Goal: Task Accomplishment & Management: Manage account settings

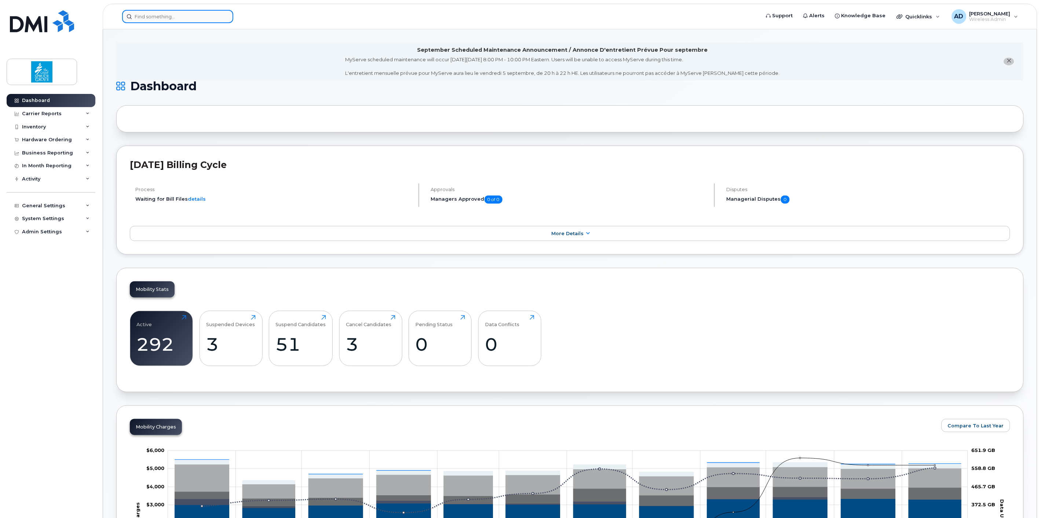
click at [157, 21] on input at bounding box center [177, 16] width 111 height 13
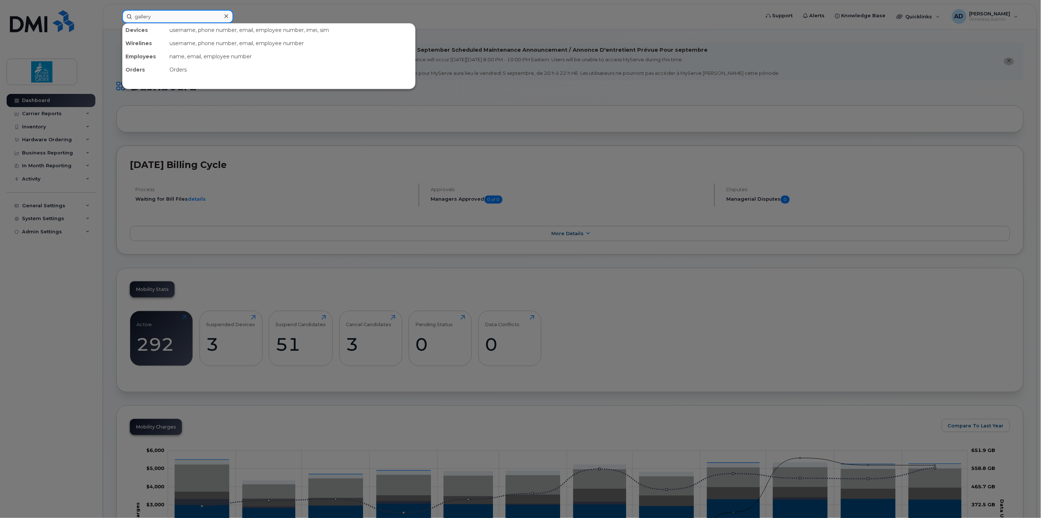
type input "gallery"
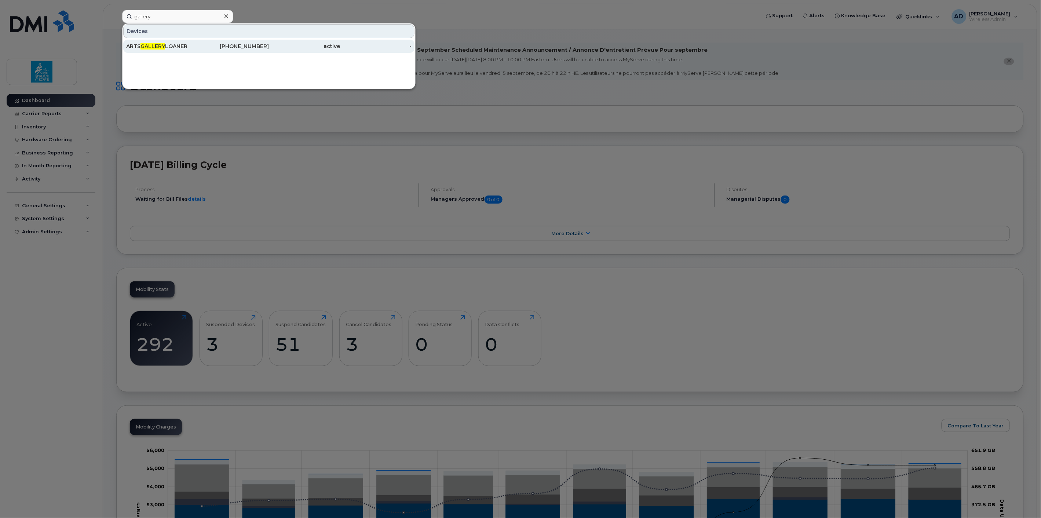
click at [181, 44] on div "ARTS GALLERY LOANER" at bounding box center [162, 46] width 72 height 7
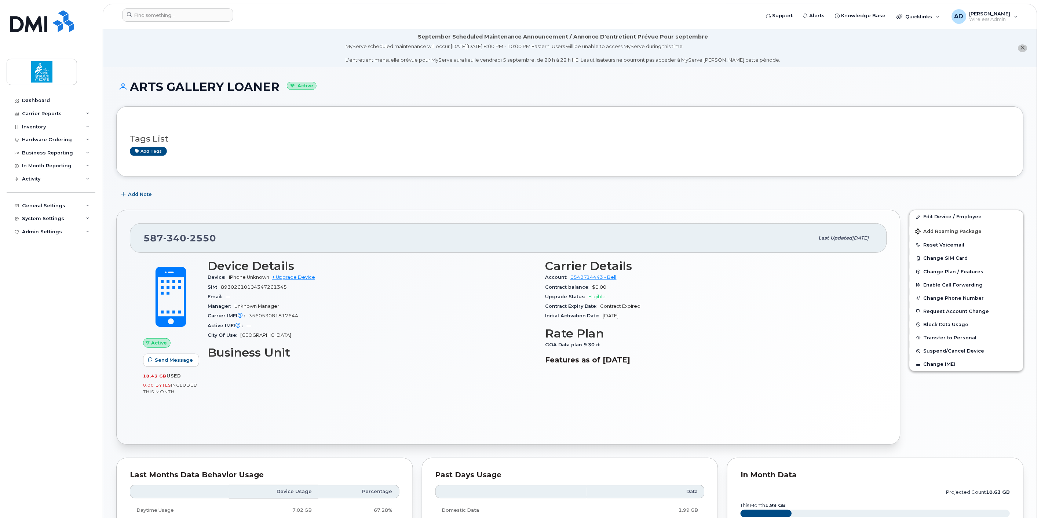
click at [336, 160] on div "Tags List Add tags" at bounding box center [570, 141] width 880 height 43
click at [44, 111] on div "Carrier Reports" at bounding box center [42, 114] width 40 height 6
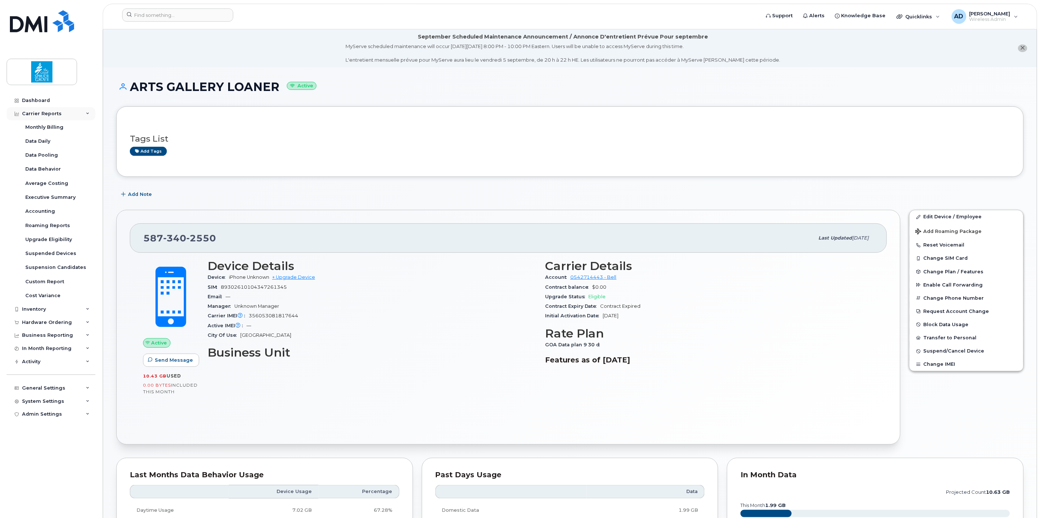
click at [44, 110] on div "Carrier Reports" at bounding box center [51, 113] width 89 height 13
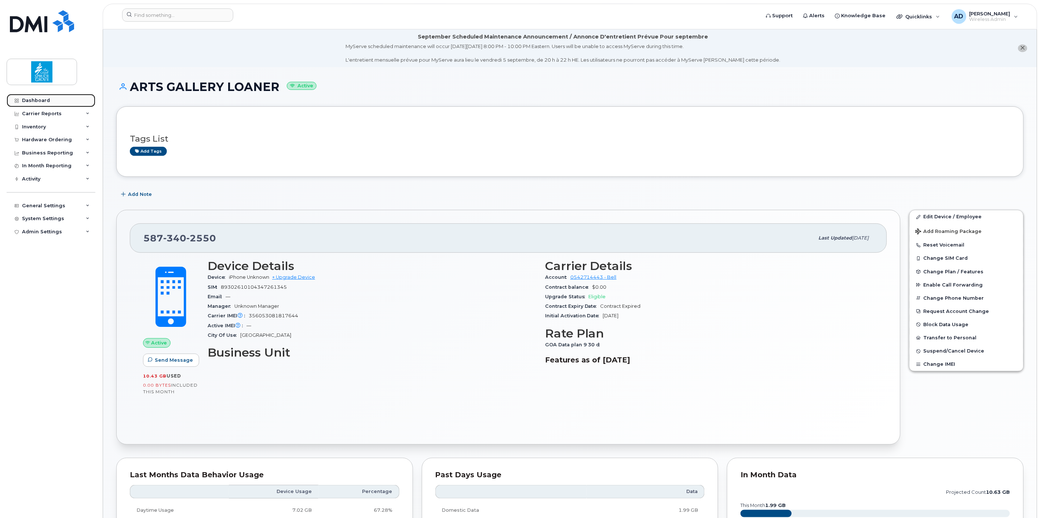
click at [38, 102] on div "Dashboard" at bounding box center [36, 101] width 28 height 6
click at [945, 351] on span "Suspend/Cancel Device" at bounding box center [954, 351] width 61 height 6
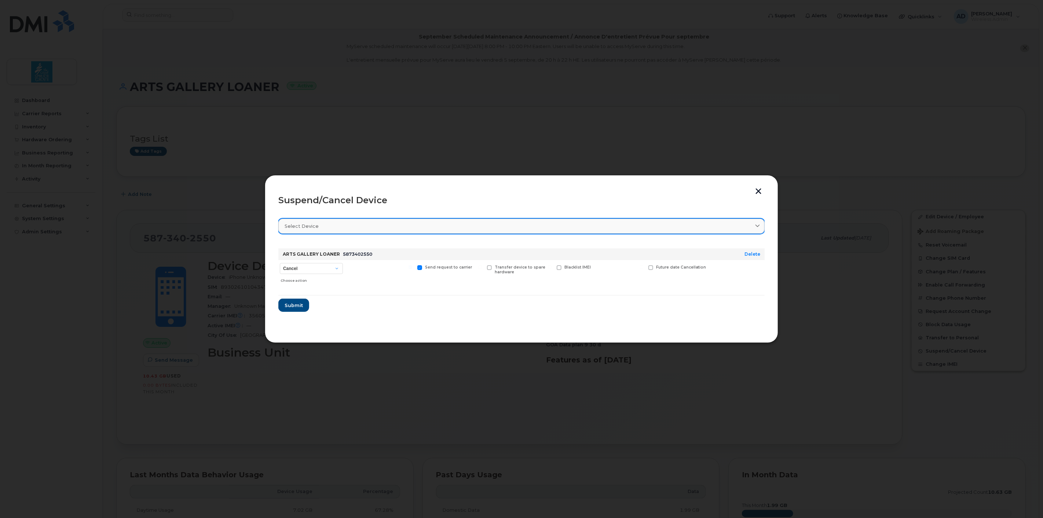
click at [328, 226] on div "Select device" at bounding box center [522, 226] width 474 height 7
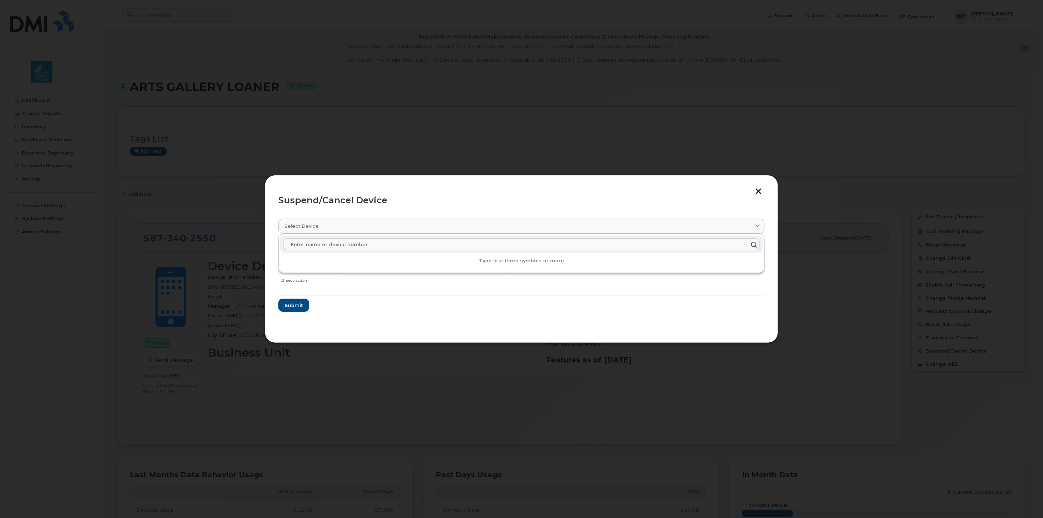
click at [358, 204] on div "Suspend/Cancel Device" at bounding box center [521, 200] width 486 height 9
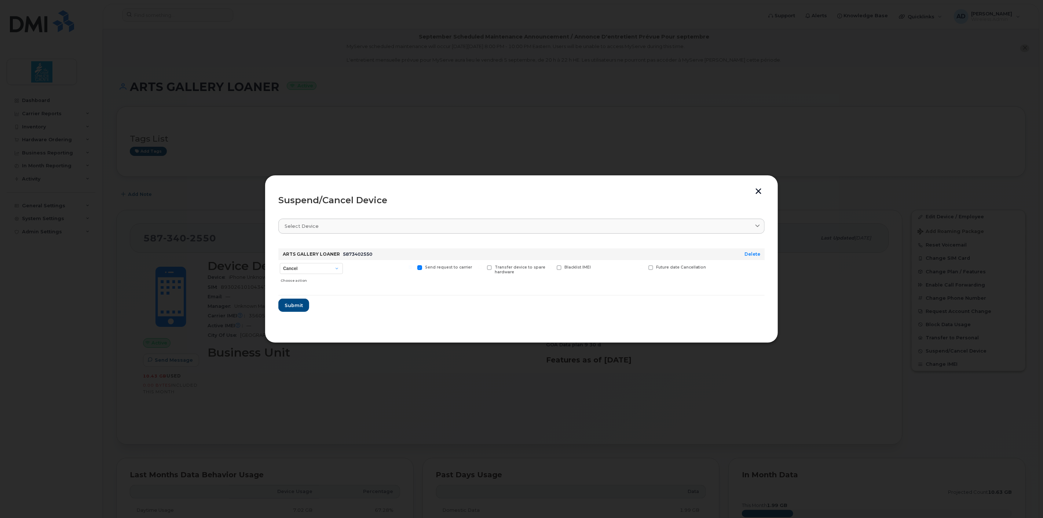
click at [315, 262] on div "Cancel Suspend - Extend Suspension Suspend - Reduced Rate Suspend - Full Rate S…" at bounding box center [311, 273] width 66 height 26
drag, startPoint x: 315, startPoint y: 264, endPoint x: 316, endPoint y: 269, distance: 4.5
click at [315, 264] on select "Cancel Suspend - Extend Suspension Suspend - Reduced Rate Suspend - Full Rate S…" at bounding box center [311, 268] width 63 height 11
select select "[object Object]"
click at [280, 263] on select "Cancel Suspend - Extend Suspension Suspend - Reduced Rate Suspend - Full Rate S…" at bounding box center [311, 268] width 63 height 11
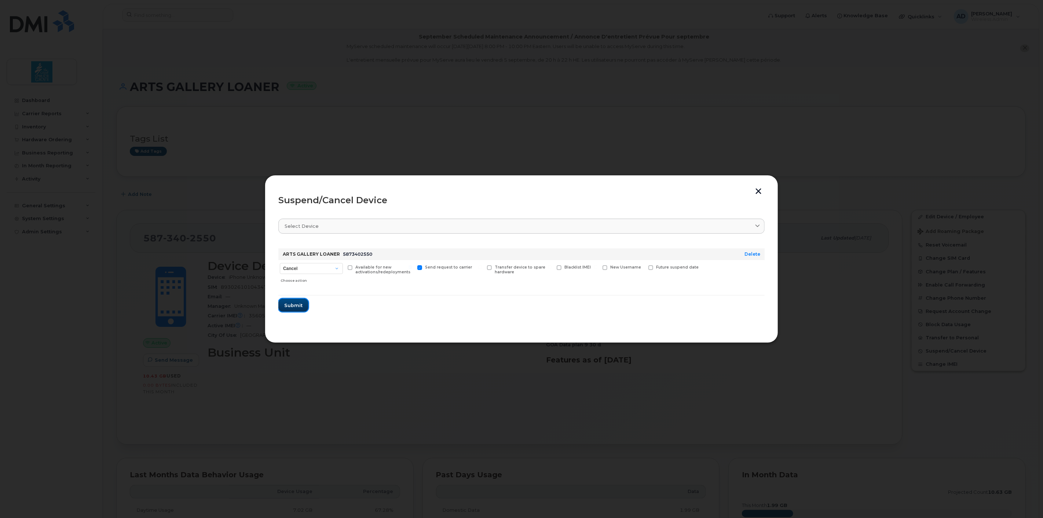
click at [291, 303] on span "Submit" at bounding box center [293, 305] width 18 height 7
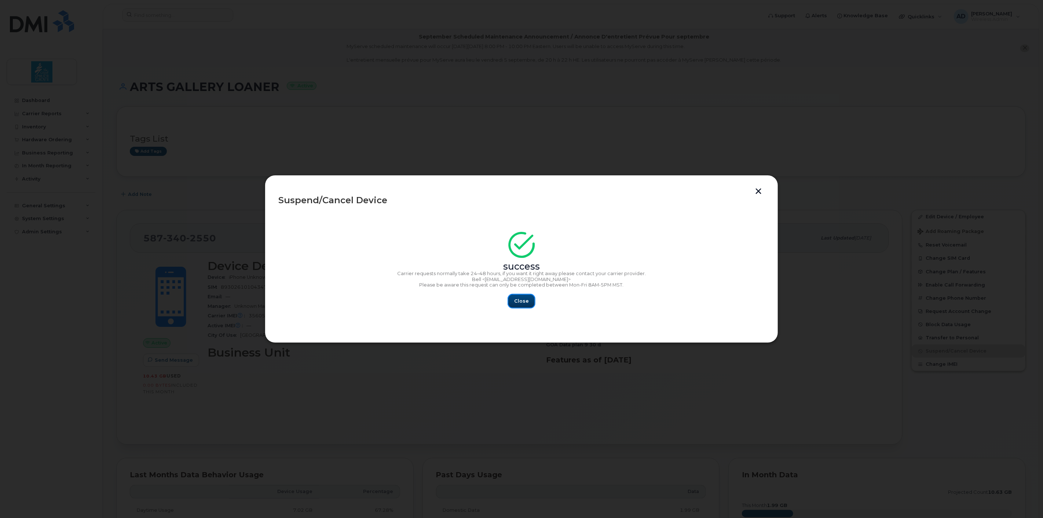
click at [522, 300] on span "Close" at bounding box center [521, 301] width 15 height 7
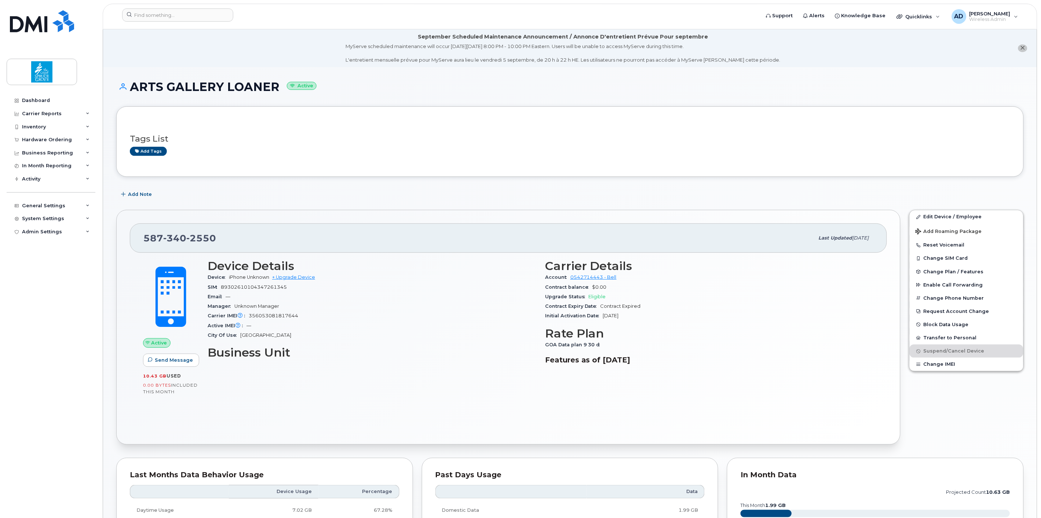
click at [358, 152] on div "Add tags" at bounding box center [567, 151] width 875 height 9
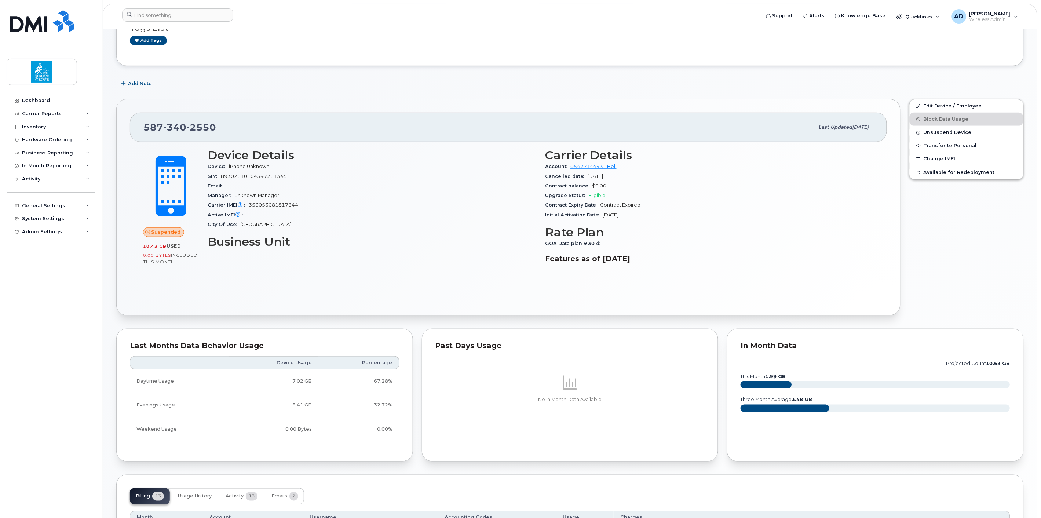
scroll to position [41, 0]
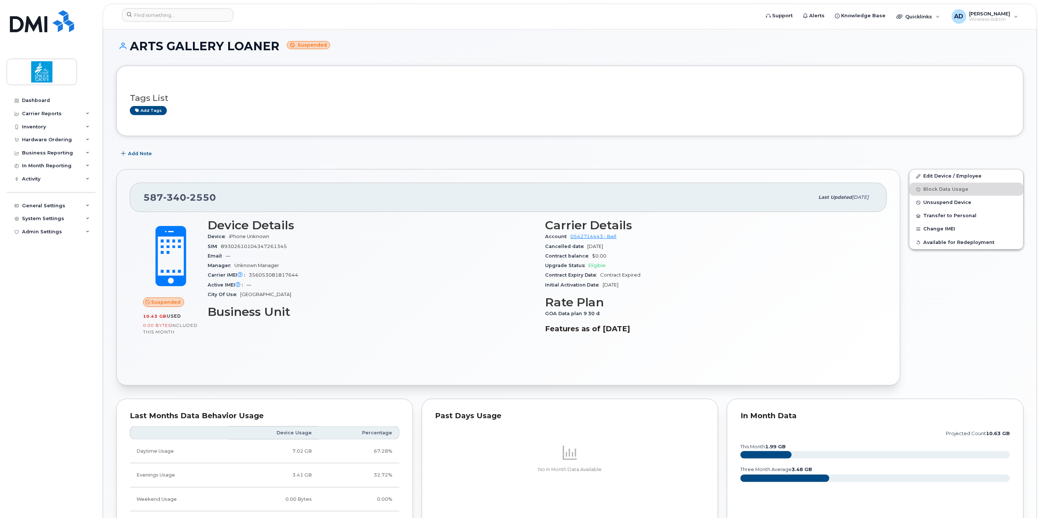
click at [356, 182] on div "[PHONE_NUMBER] Last updated [DATE] Suspended 10.43 GB  used 0.00 Bytes  include…" at bounding box center [508, 277] width 784 height 216
click at [718, 73] on div "Tags List Add tags" at bounding box center [570, 101] width 908 height 70
